Goal: Information Seeking & Learning: Learn about a topic

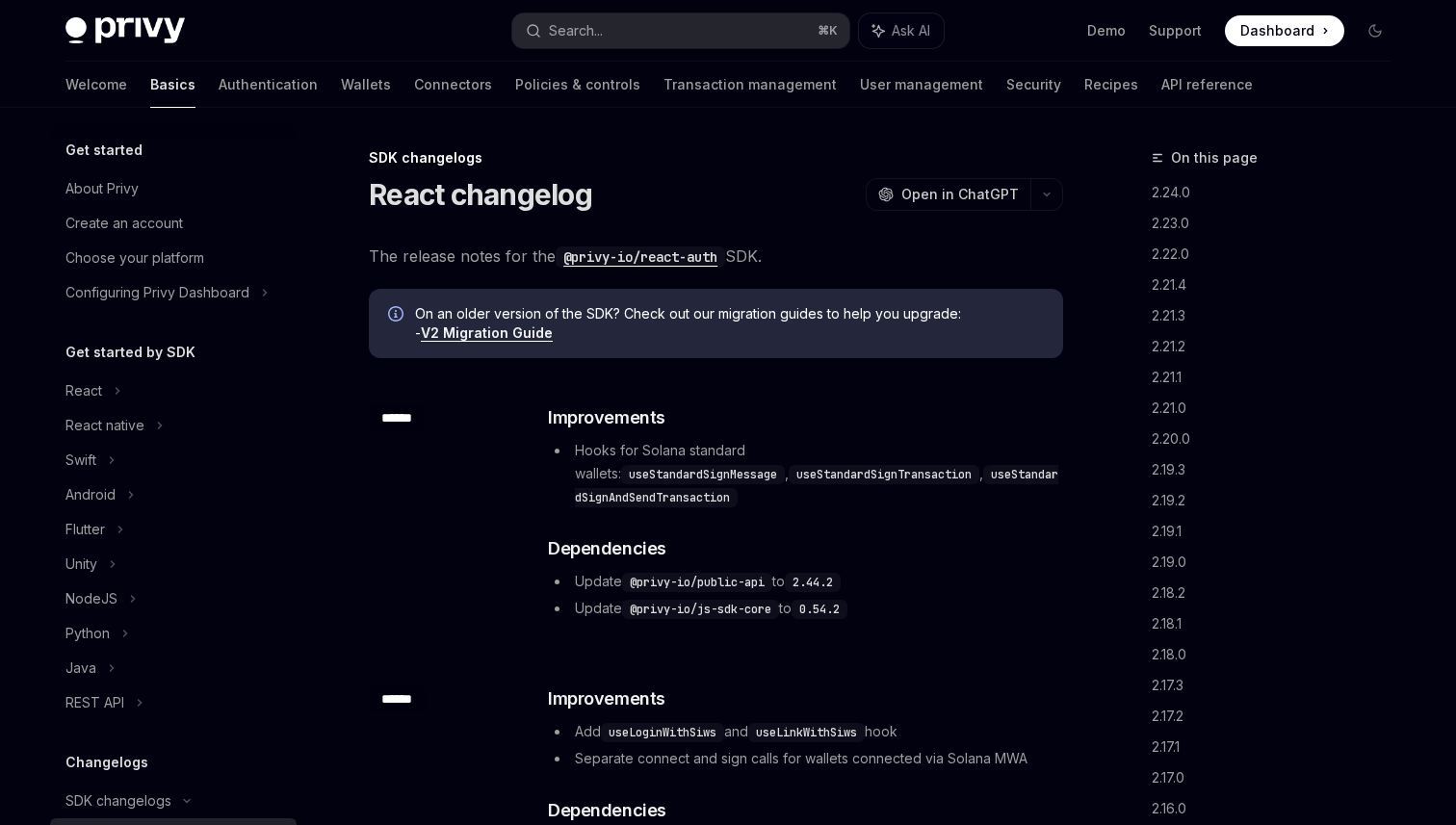
scroll to position [369, 0]
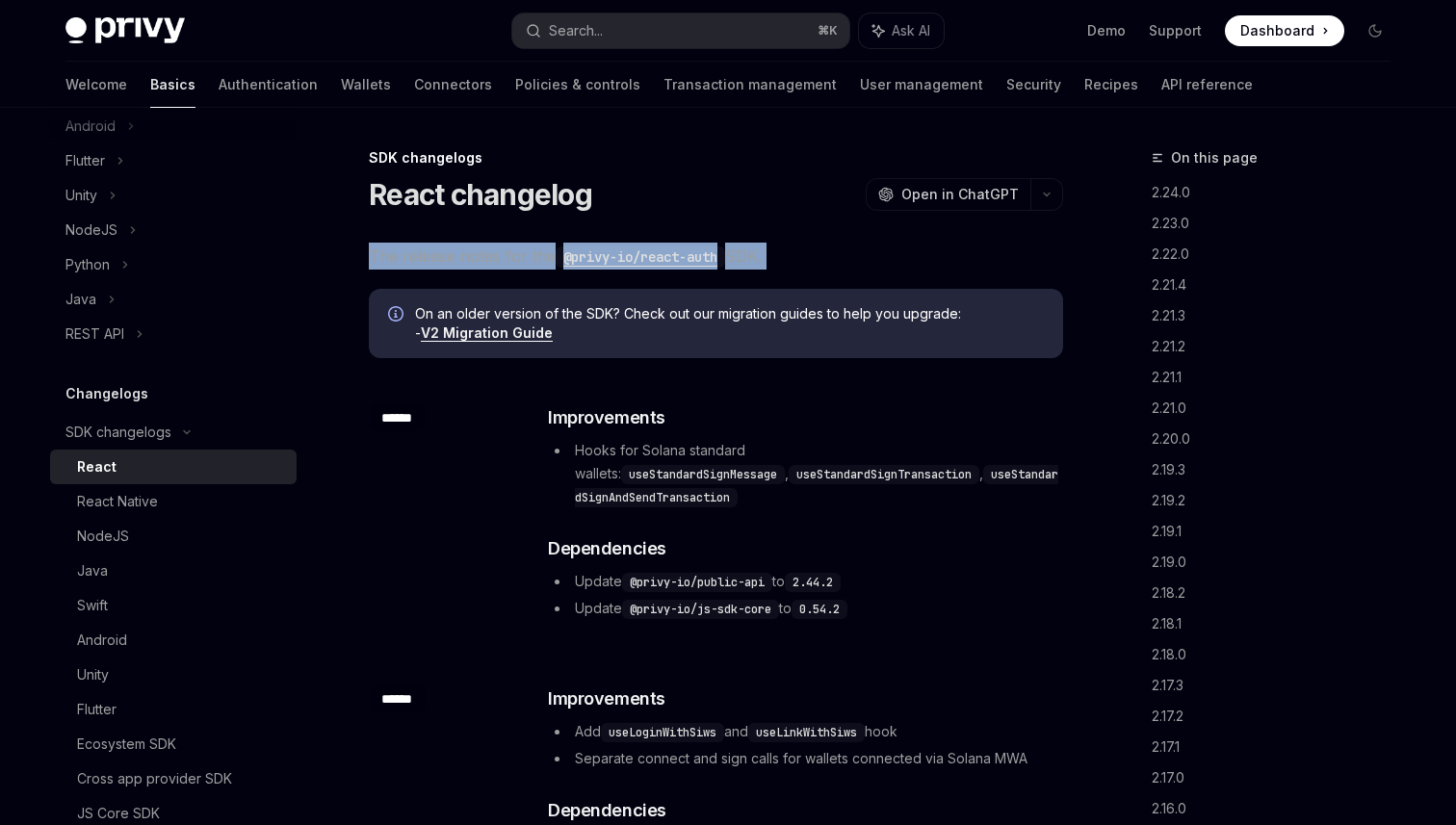
drag, startPoint x: 552, startPoint y: 230, endPoint x: 698, endPoint y: 273, distance: 152.2
drag, startPoint x: 728, startPoint y: 271, endPoint x: 563, endPoint y: 261, distance: 165.3
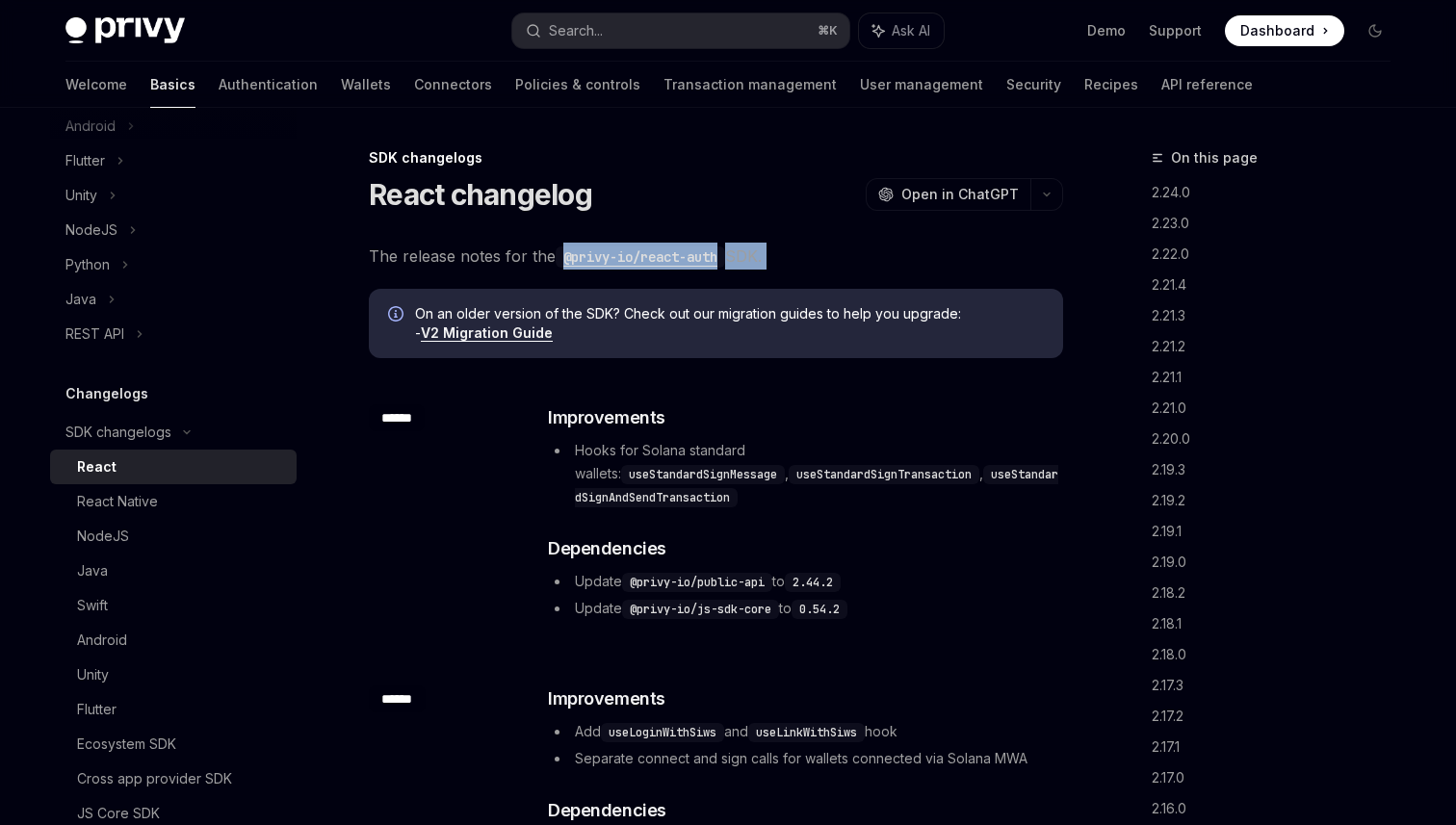
copy div "@privy-io/react-auth SDK."
click at [206, 534] on div "NodeJS" at bounding box center [181, 536] width 208 height 23
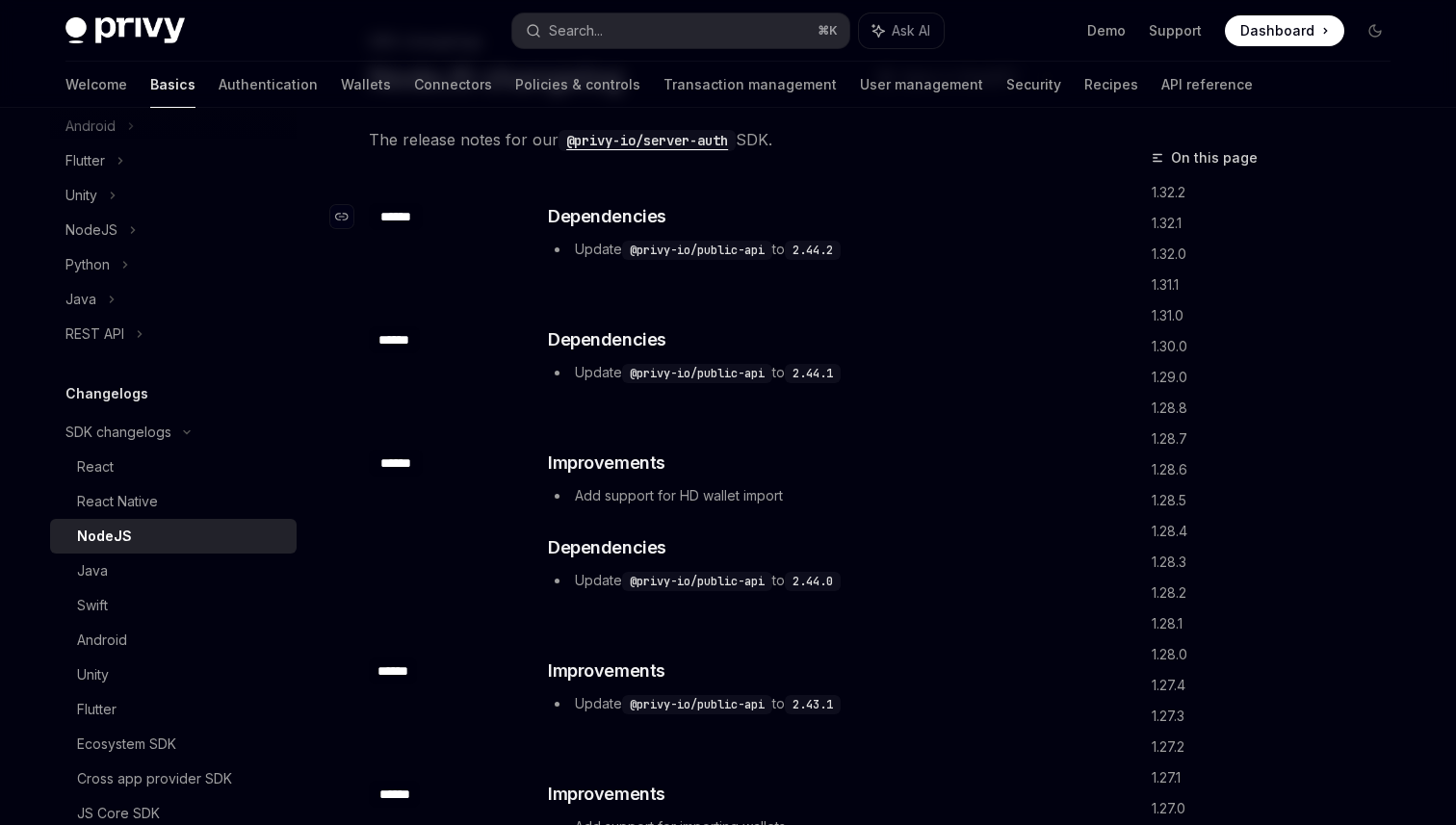
scroll to position [113, 0]
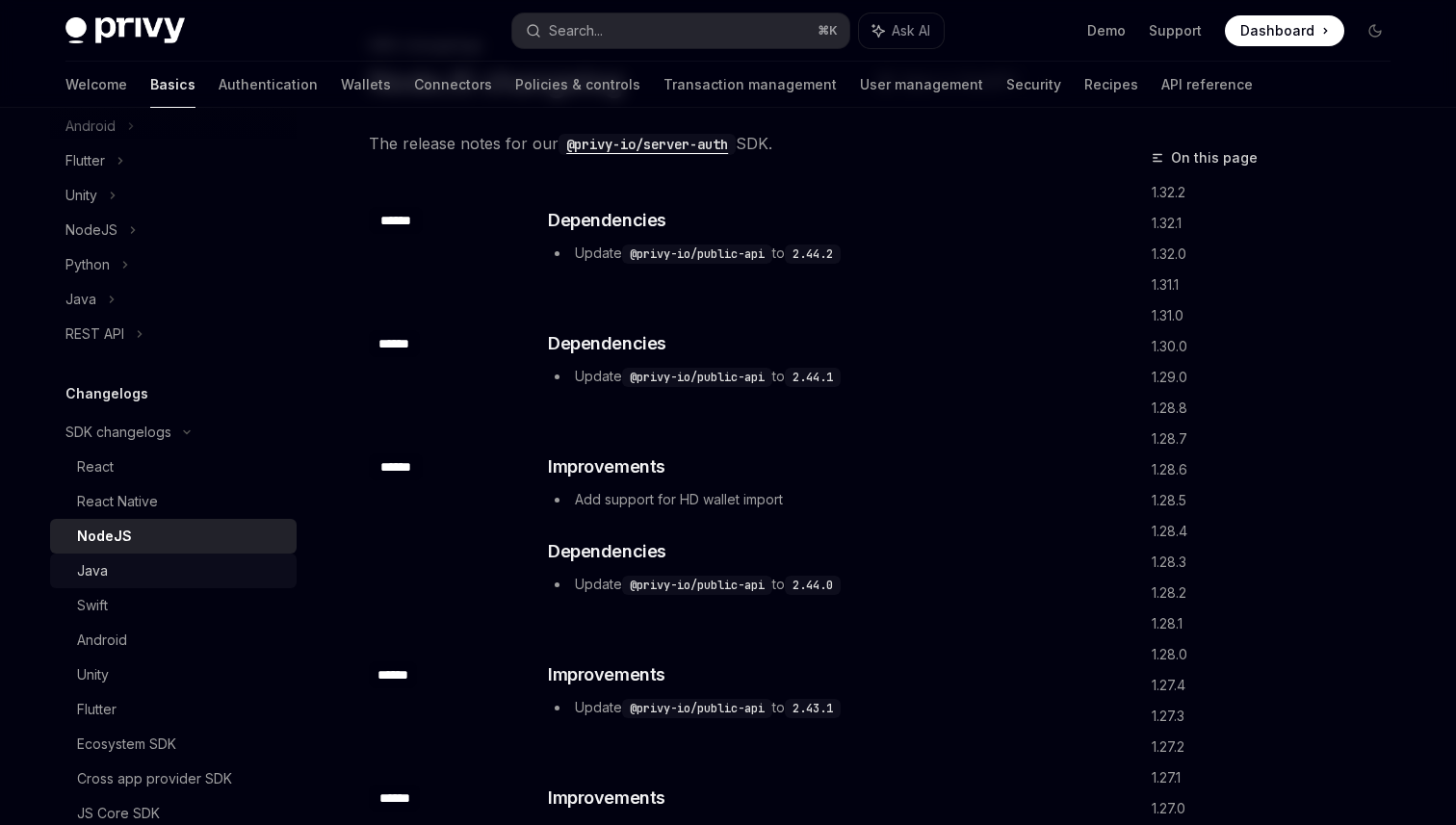
click at [220, 583] on link "Java" at bounding box center [174, 571] width 247 height 35
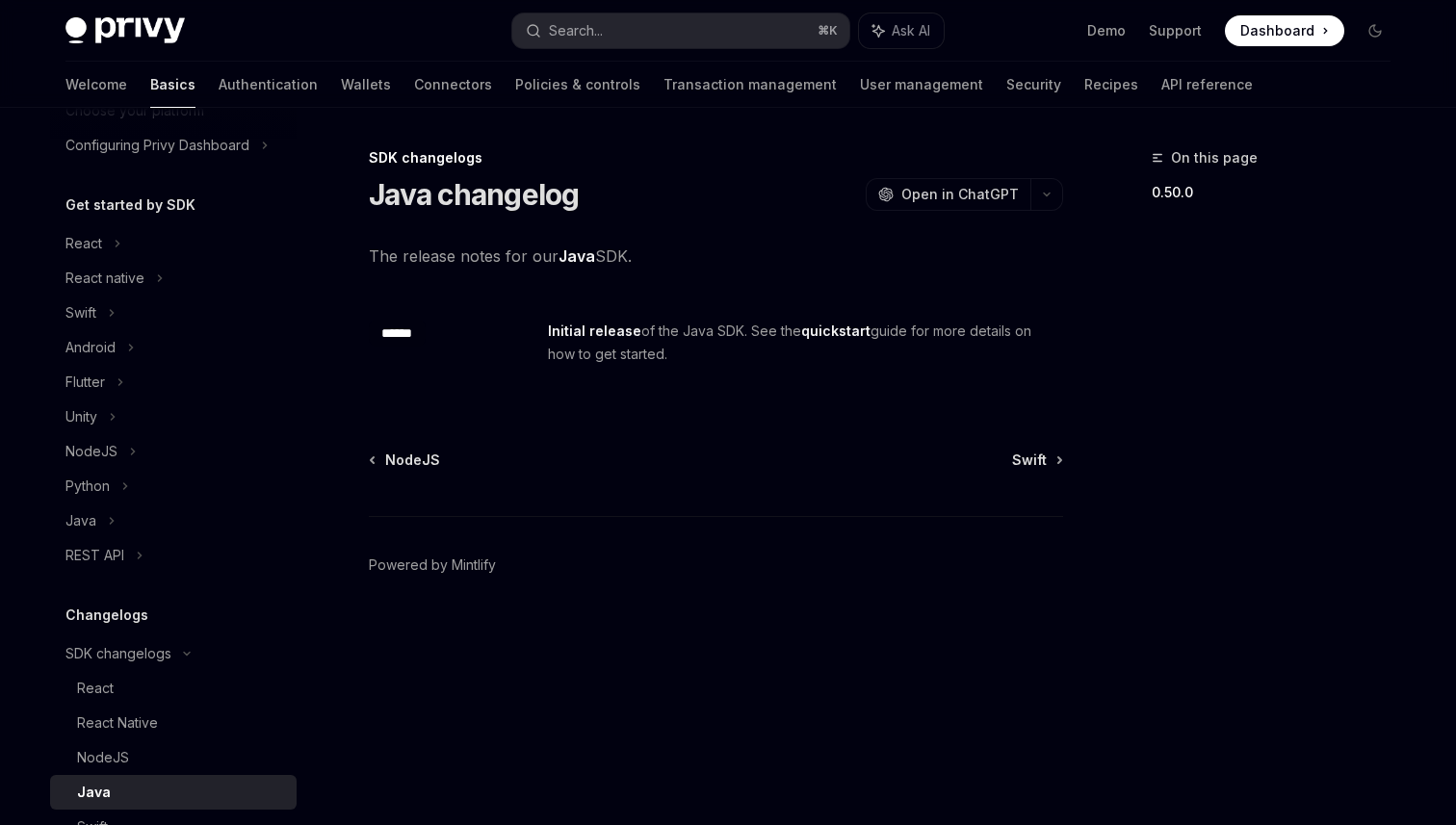
scroll to position [106, 0]
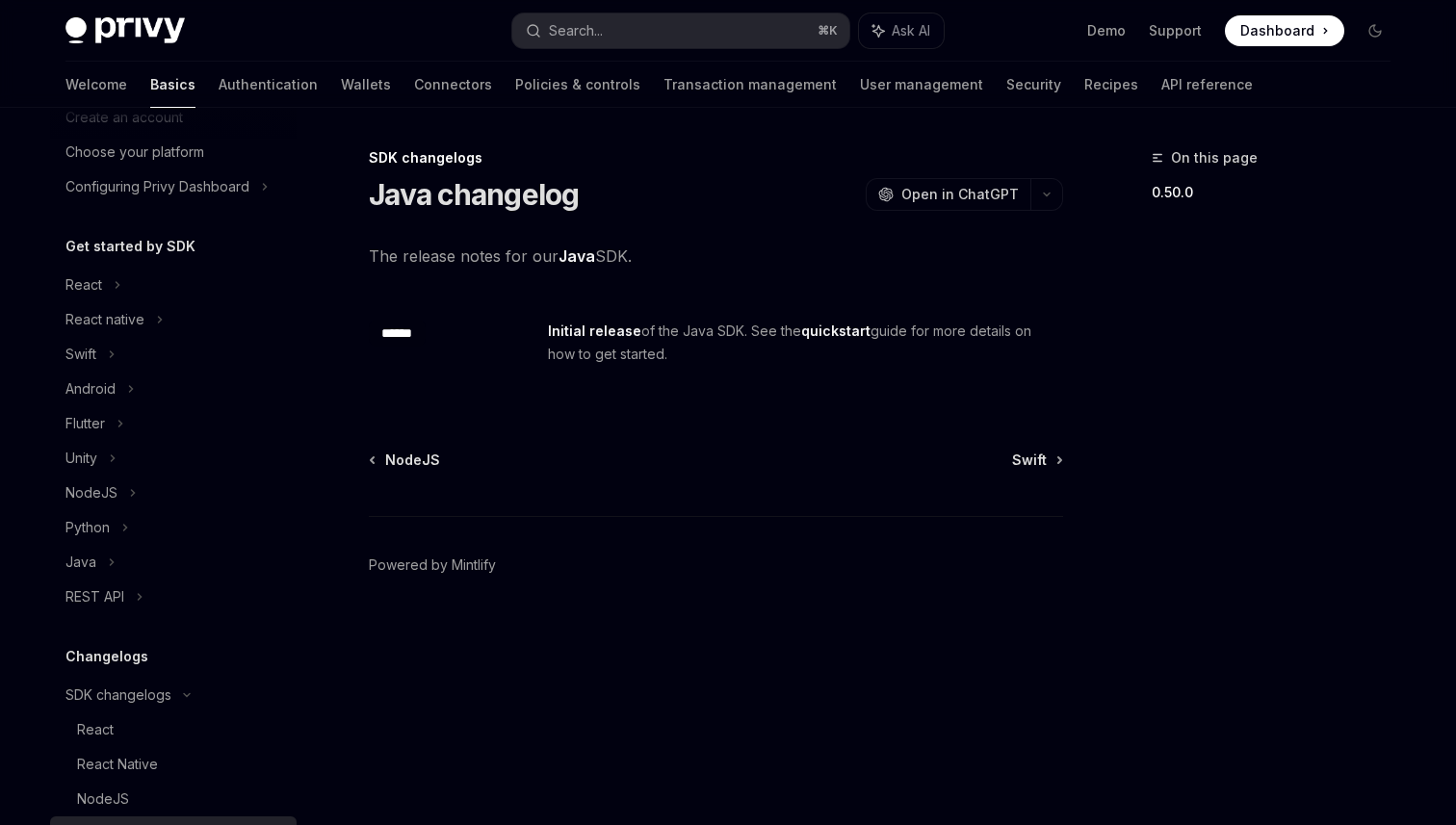
type textarea "*"
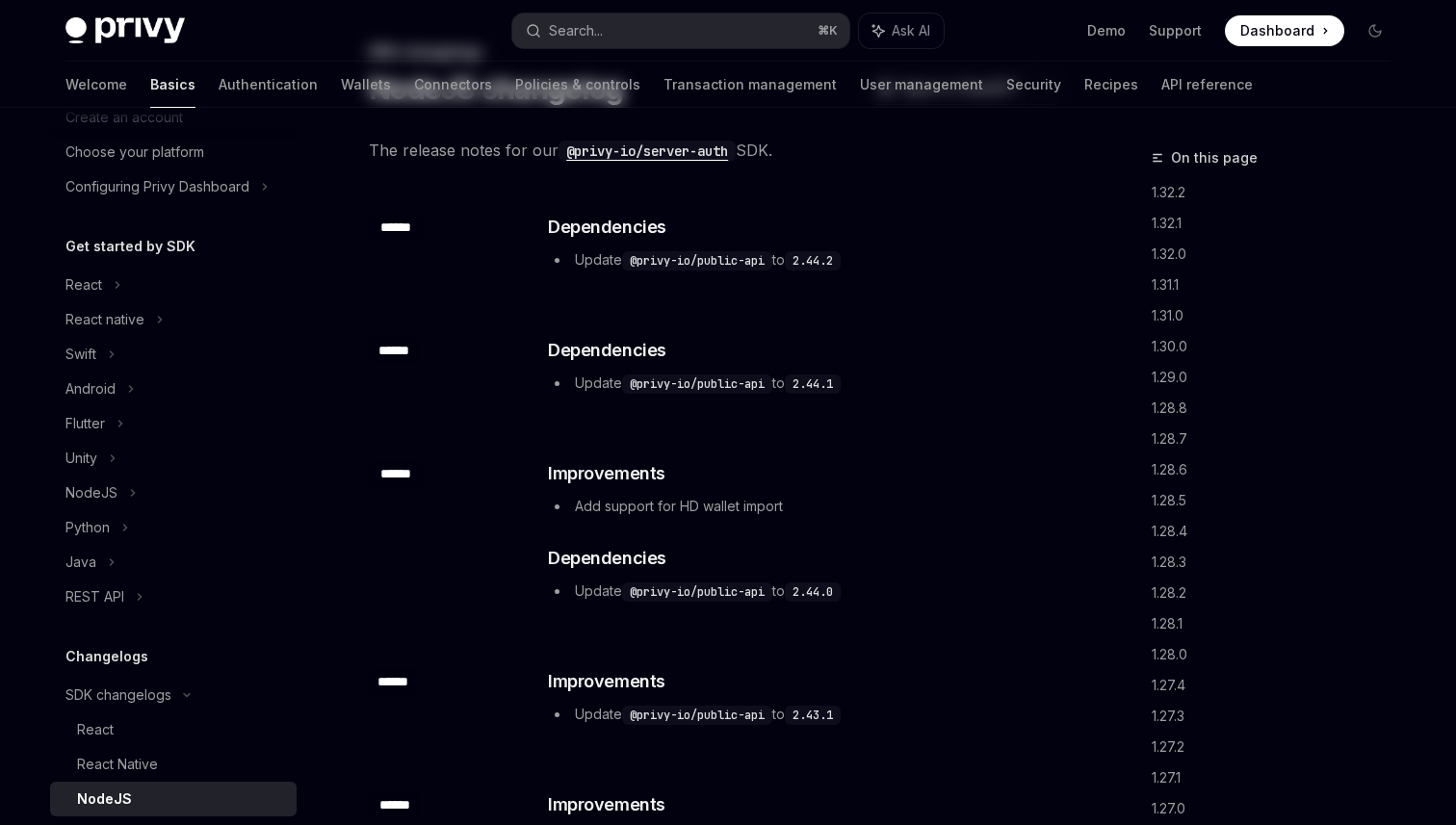
scroll to position [113, 0]
